Goal: Task Accomplishment & Management: Use online tool/utility

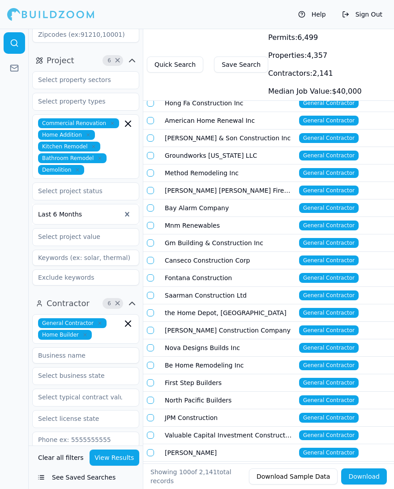
scroll to position [164, 0]
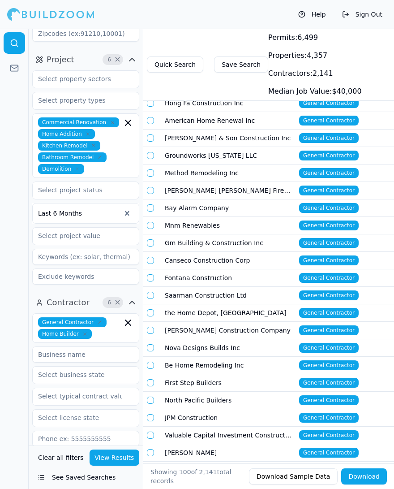
click at [91, 143] on icon "button" at bounding box center [93, 145] width 5 height 5
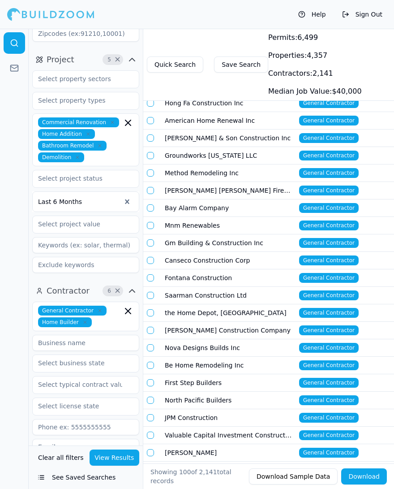
click at [100, 141] on span "Bathroom Remodel" at bounding box center [72, 146] width 69 height 10
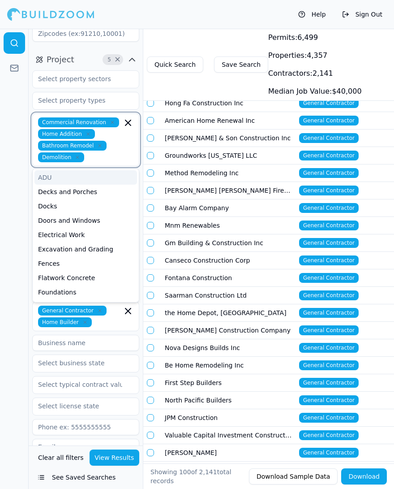
click at [97, 143] on icon "button" at bounding box center [99, 145] width 5 height 5
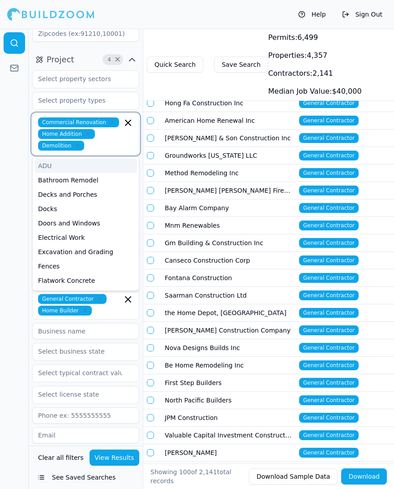
click at [77, 143] on icon "button" at bounding box center [77, 145] width 5 height 5
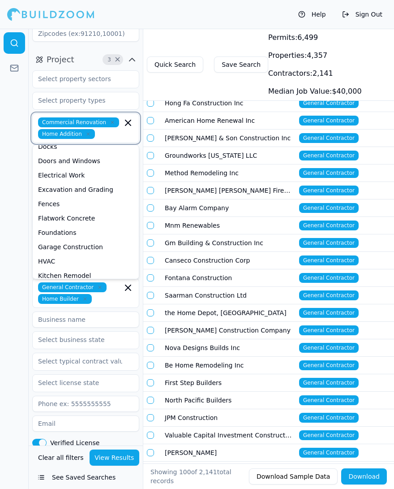
scroll to position [65, 0]
click at [73, 255] on div "HVAC" at bounding box center [86, 262] width 103 height 14
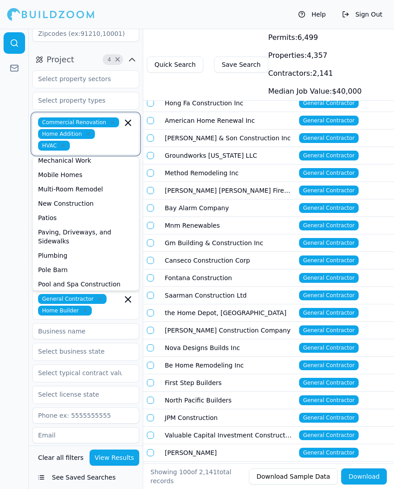
scroll to position [208, 0]
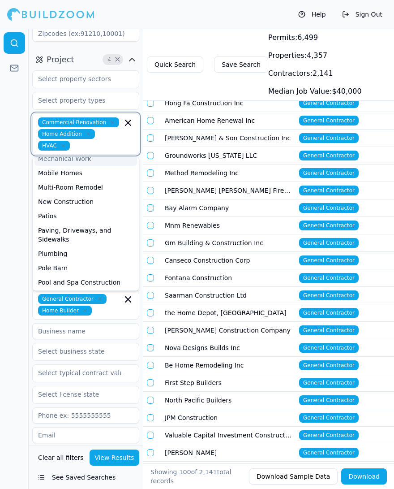
click at [86, 152] on div "Mechanical Work" at bounding box center [86, 159] width 103 height 14
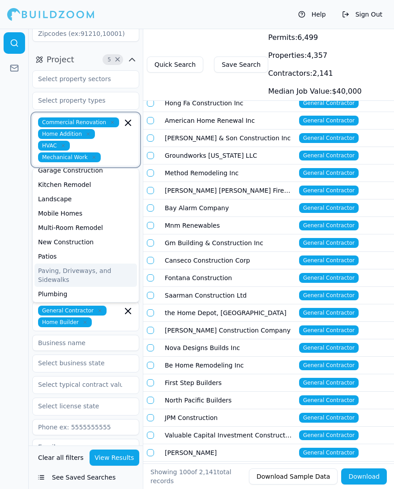
scroll to position [165, 0]
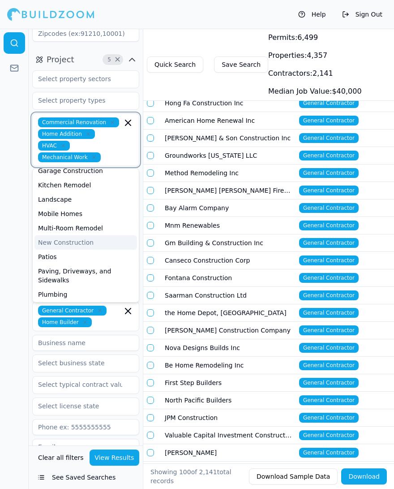
click at [79, 235] on div "New Construction" at bounding box center [86, 242] width 103 height 14
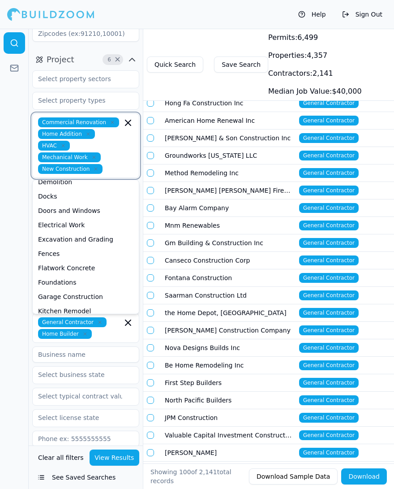
scroll to position [55, 0]
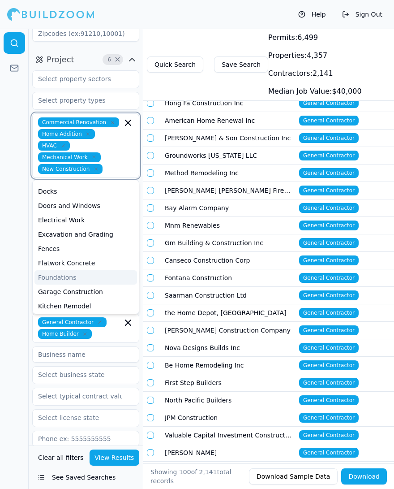
click at [69, 270] on div "Foundations" at bounding box center [86, 277] width 103 height 14
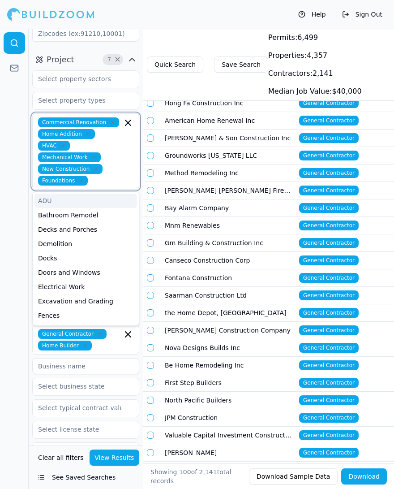
click at [69, 194] on div "ADU" at bounding box center [86, 201] width 103 height 14
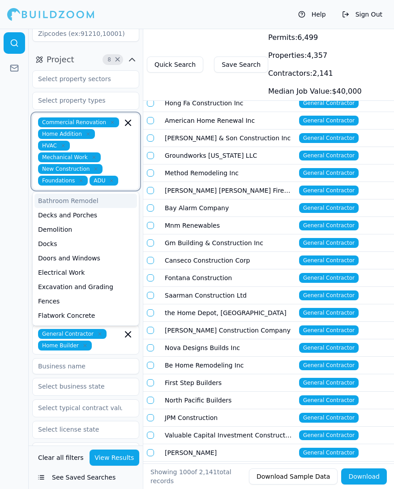
click at [69, 194] on div "Bathroom Remodel" at bounding box center [86, 201] width 103 height 14
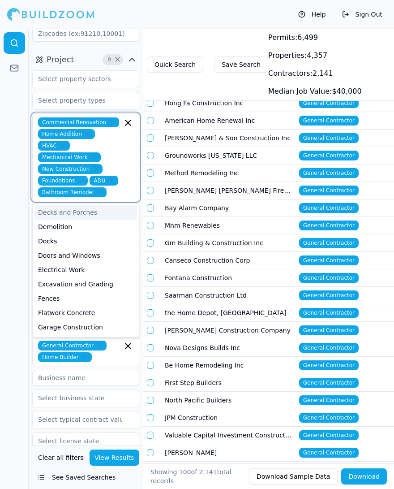
click at [99, 190] on icon "button" at bounding box center [99, 192] width 5 height 5
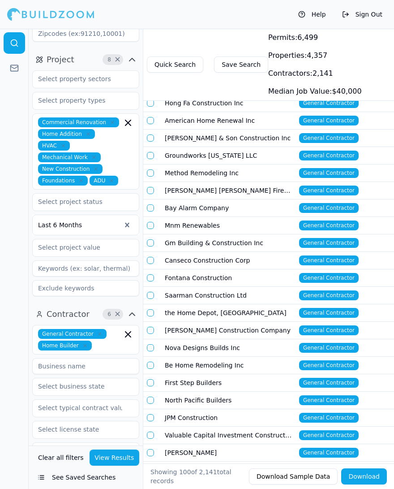
click at [20, 275] on div at bounding box center [14, 259] width 29 height 460
click at [114, 452] on button "View Results" at bounding box center [115, 458] width 50 height 16
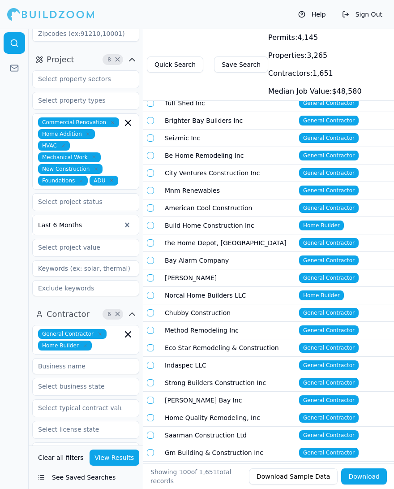
click at [44, 477] on button "See Saved Searches" at bounding box center [85, 477] width 107 height 16
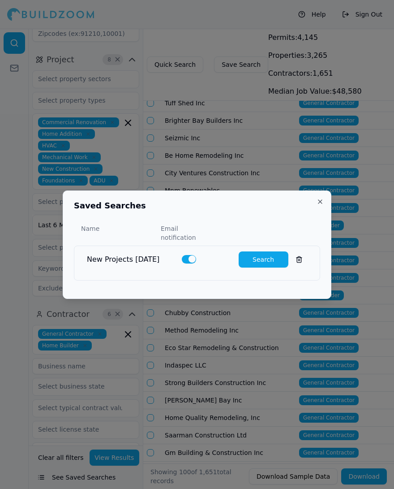
click at [319, 204] on button "Close" at bounding box center [320, 201] width 7 height 7
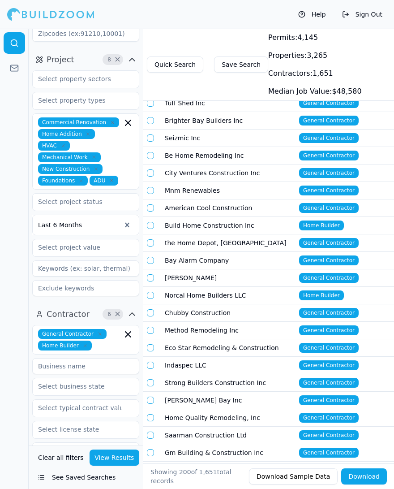
click at [218, 86] on icon at bounding box center [220, 85] width 7 height 7
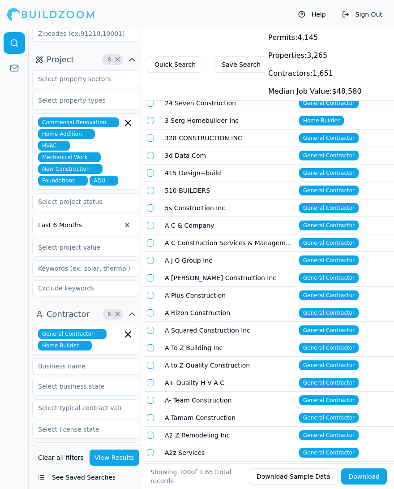
click at [221, 85] on icon at bounding box center [221, 85] width 0 height 4
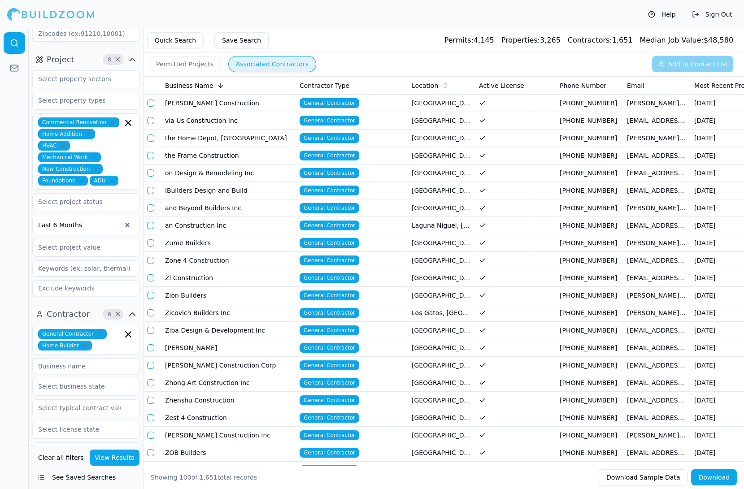
click at [253, 43] on button "Save Search" at bounding box center [241, 40] width 54 height 16
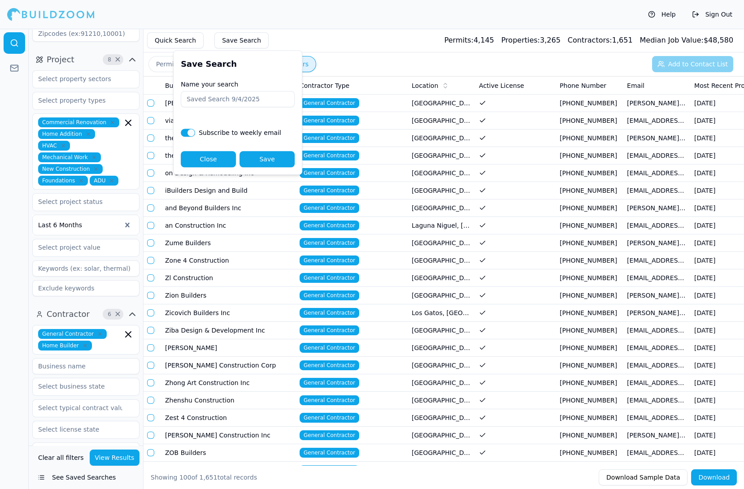
click at [243, 100] on input "Name your search" at bounding box center [238, 99] width 114 height 16
type input "[DATE] Search"
click at [274, 153] on button "Save" at bounding box center [266, 160] width 55 height 16
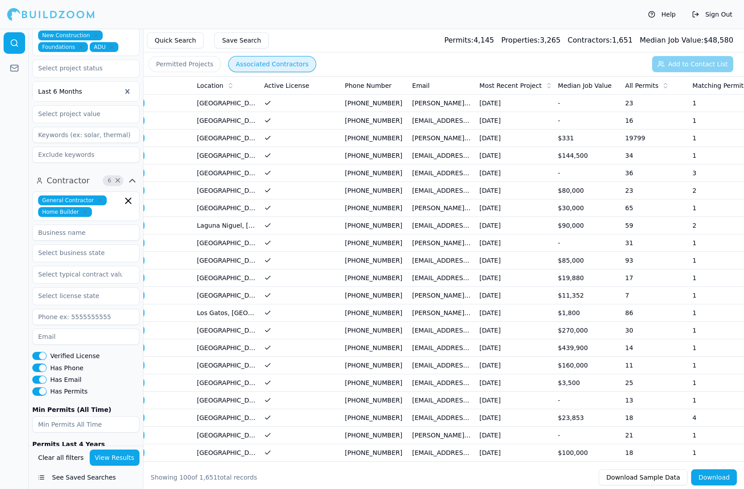
scroll to position [0, 214]
